Goal: Information Seeking & Learning: Learn about a topic

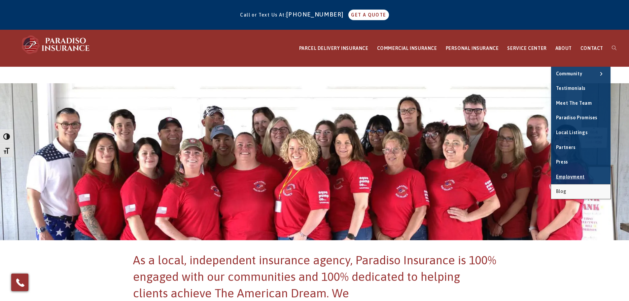
drag, startPoint x: 566, startPoint y: 189, endPoint x: 565, endPoint y: 185, distance: 4.4
click at [566, 189] on span "Blog" at bounding box center [561, 190] width 10 height 5
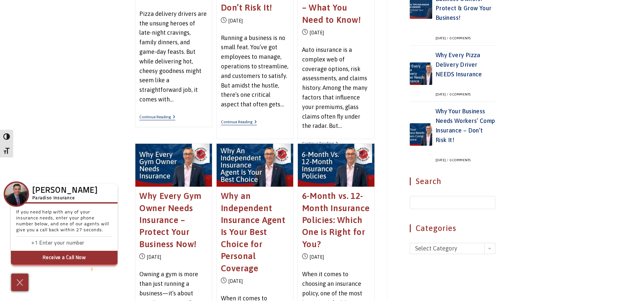
scroll to position [496, 0]
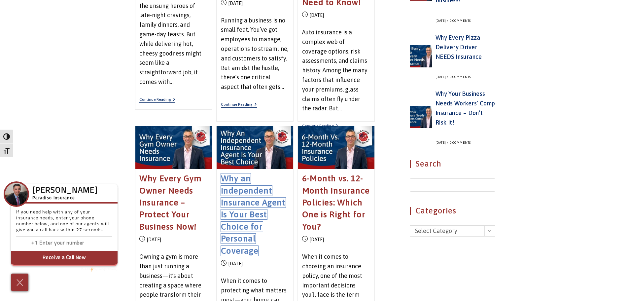
click at [240, 203] on link "Why an Independent Insurance Agent Is Your Best Choice for Personal Coverage" at bounding box center [253, 214] width 65 height 82
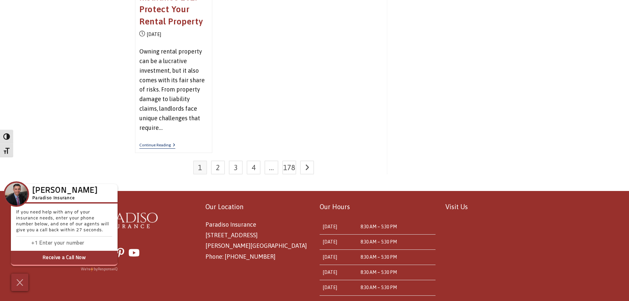
scroll to position [892, 0]
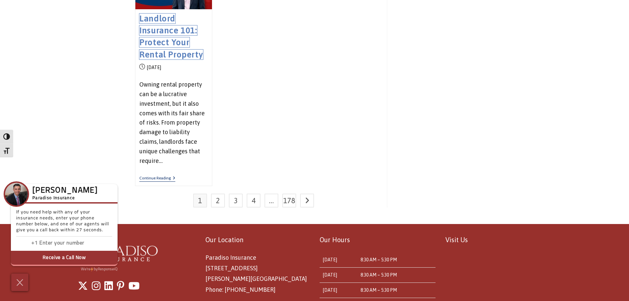
click at [180, 40] on link "Landlord Insurance 101: Protect Your Rental Property" at bounding box center [171, 37] width 64 height 46
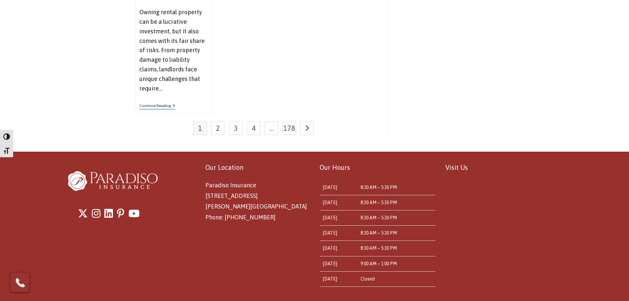
scroll to position [992, 0]
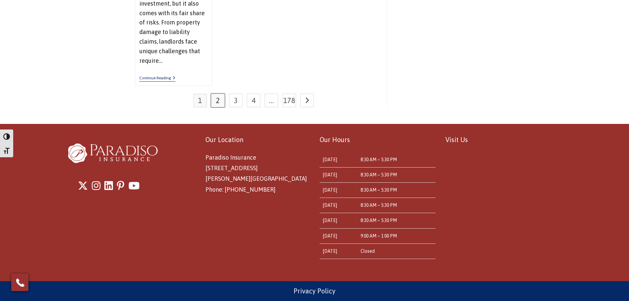
click at [215, 102] on link "2" at bounding box center [218, 100] width 14 height 14
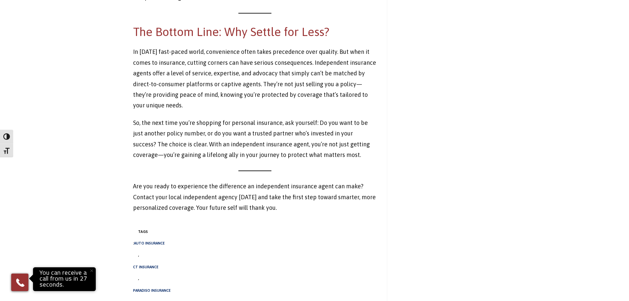
scroll to position [2014, 0]
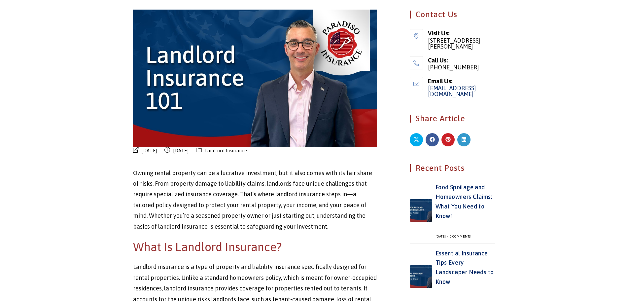
scroll to position [265, 0]
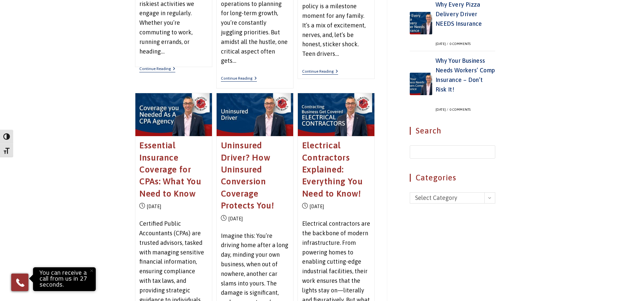
scroll to position [727, 0]
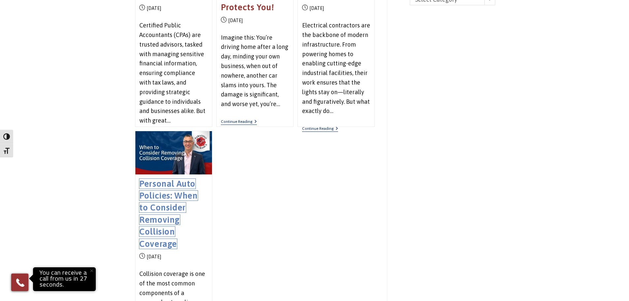
click at [177, 193] on link "Personal Auto Policies: When to Consider Removing Collision Coverage" at bounding box center [168, 214] width 58 height 70
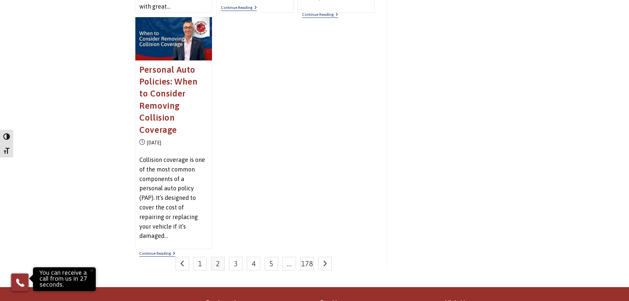
scroll to position [925, 0]
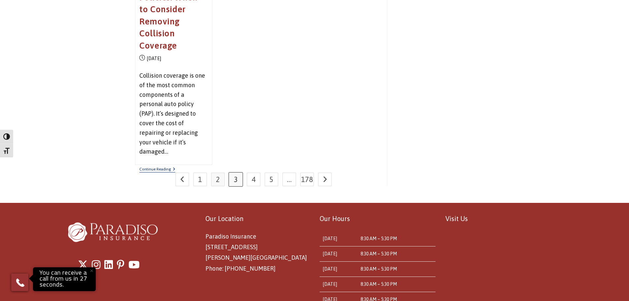
click at [235, 178] on link "3" at bounding box center [236, 179] width 14 height 14
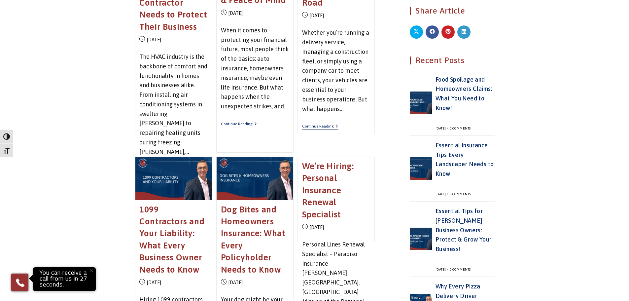
scroll to position [265, 0]
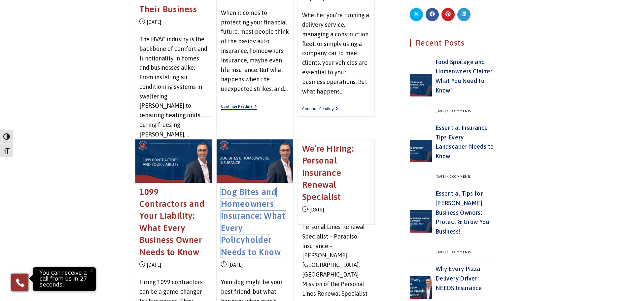
click at [241, 213] on link "Dog Bites and Homeowners Insurance: What Every Policyholder Needs to Know" at bounding box center [253, 222] width 65 height 70
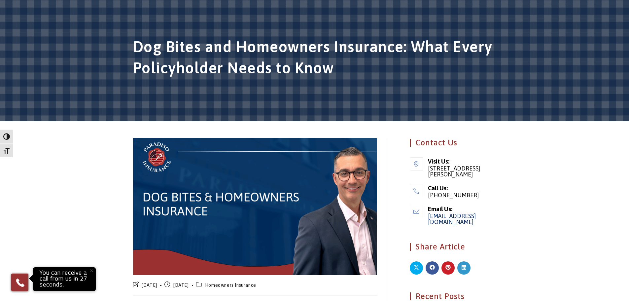
scroll to position [67, 0]
